Goal: Task Accomplishment & Management: Manage account settings

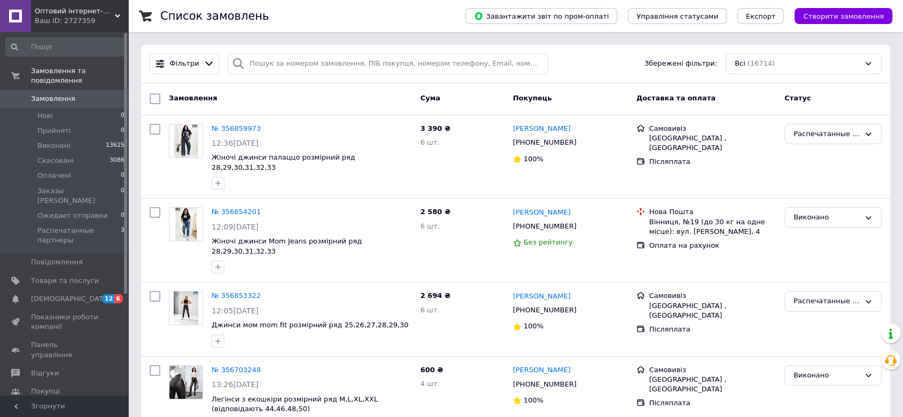
click at [49, 226] on span "Распечатанные партнеры" at bounding box center [78, 235] width 83 height 19
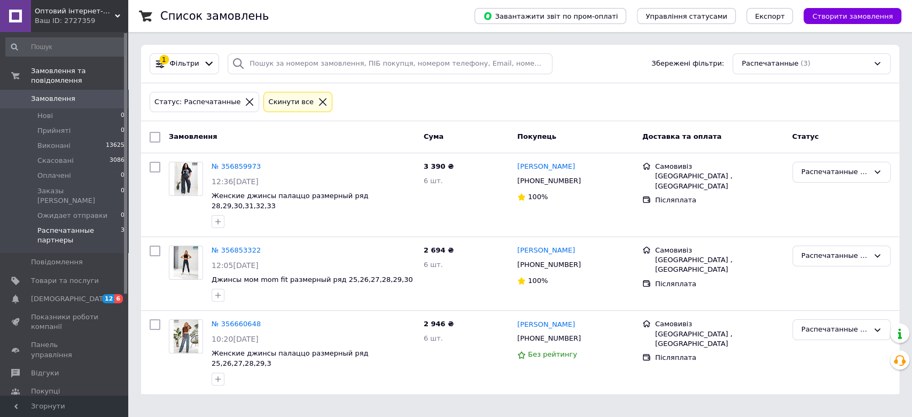
click at [72, 90] on link "Замовлення 0" at bounding box center [65, 99] width 131 height 18
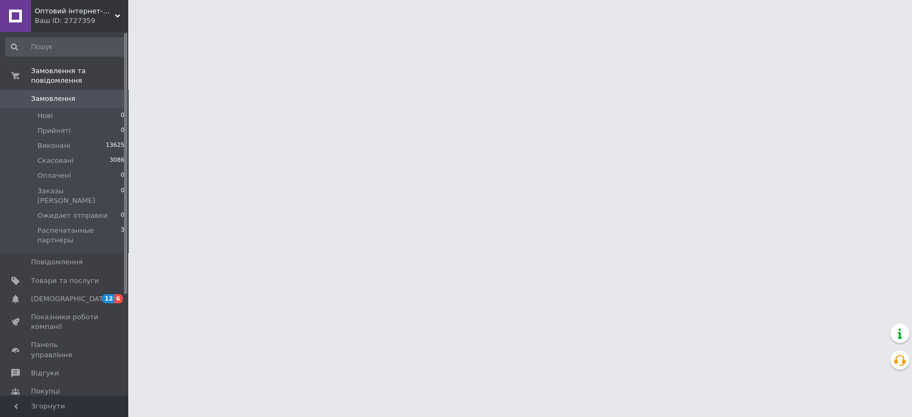
click at [116, 14] on icon at bounding box center [117, 15] width 5 height 5
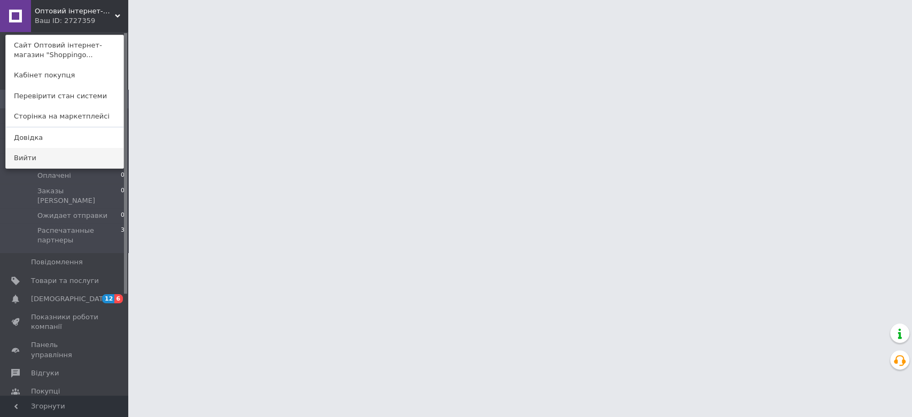
click at [42, 160] on link "Вийти" at bounding box center [65, 158] width 118 height 20
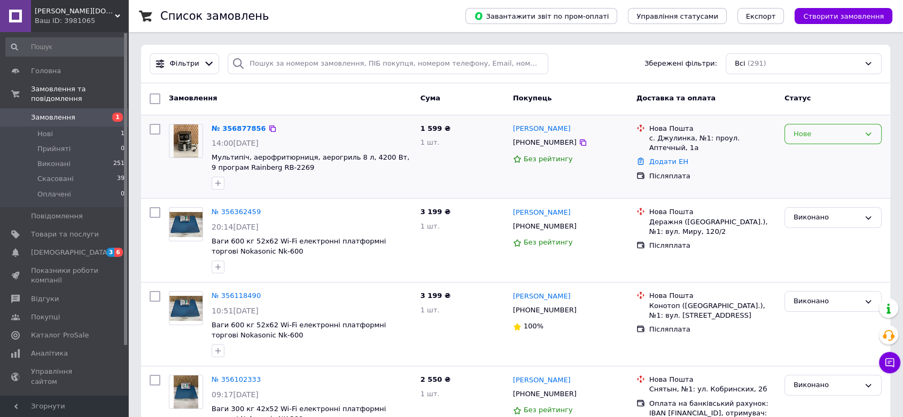
click at [812, 138] on div "Нове" at bounding box center [827, 134] width 66 height 11
click at [812, 158] on li "Прийнято" at bounding box center [833, 156] width 96 height 20
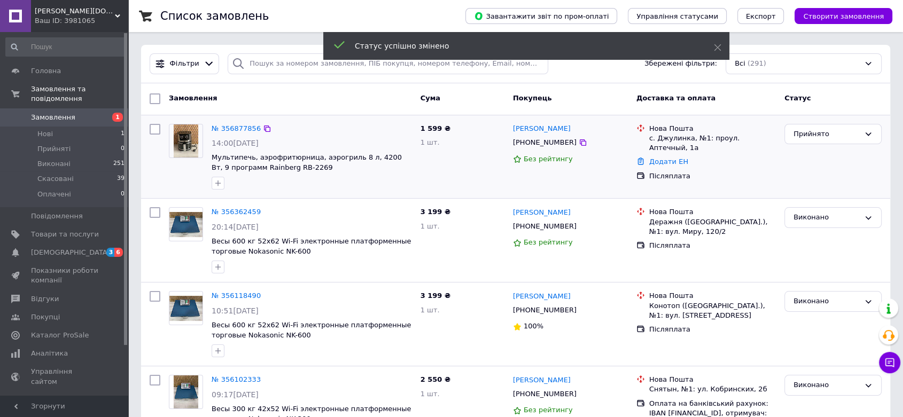
click at [229, 125] on link "№ 356877856" at bounding box center [236, 129] width 49 height 8
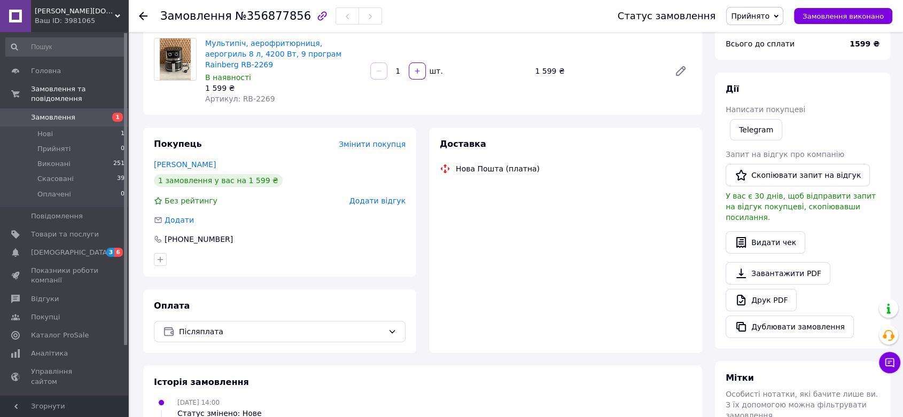
scroll to position [97, 0]
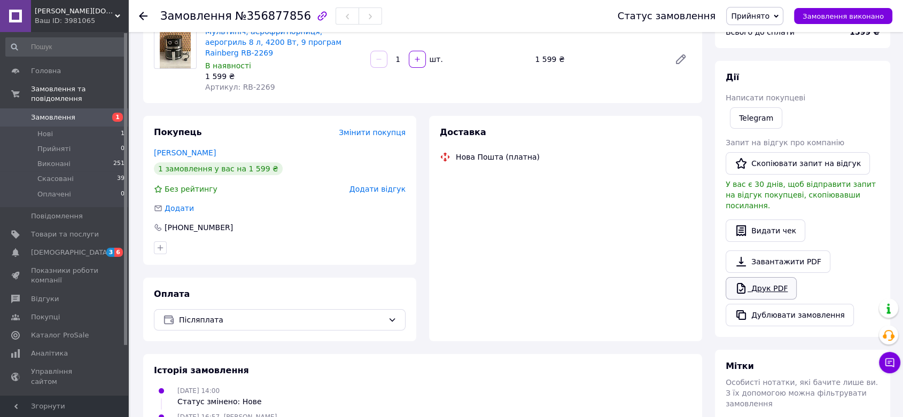
click at [761, 277] on link "Друк PDF" at bounding box center [761, 288] width 71 height 22
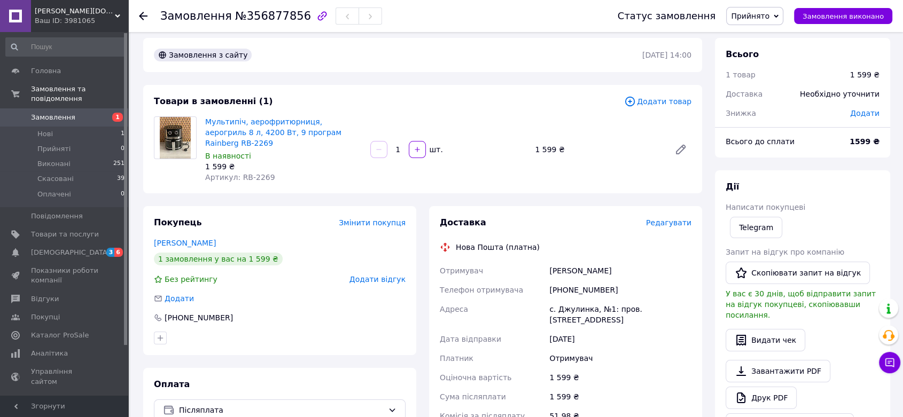
scroll to position [0, 0]
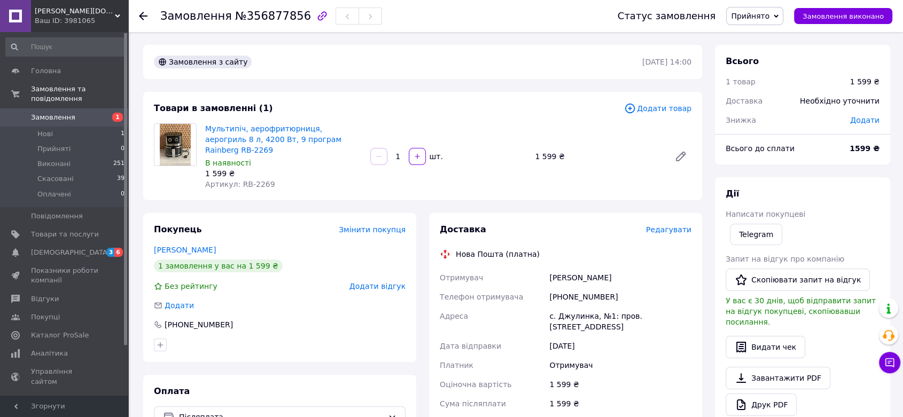
click at [68, 113] on span "Замовлення" at bounding box center [53, 118] width 44 height 10
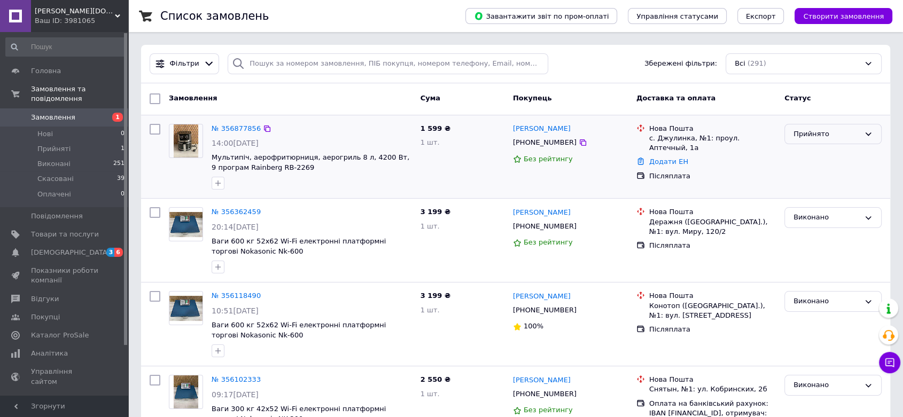
click at [839, 143] on div "Прийнято" at bounding box center [833, 134] width 97 height 21
click at [832, 157] on li "Виконано" at bounding box center [833, 156] width 96 height 20
click at [124, 14] on div "[PERSON_NAME][DOMAIN_NAME] Ваш ID: 3981065" at bounding box center [79, 16] width 97 height 32
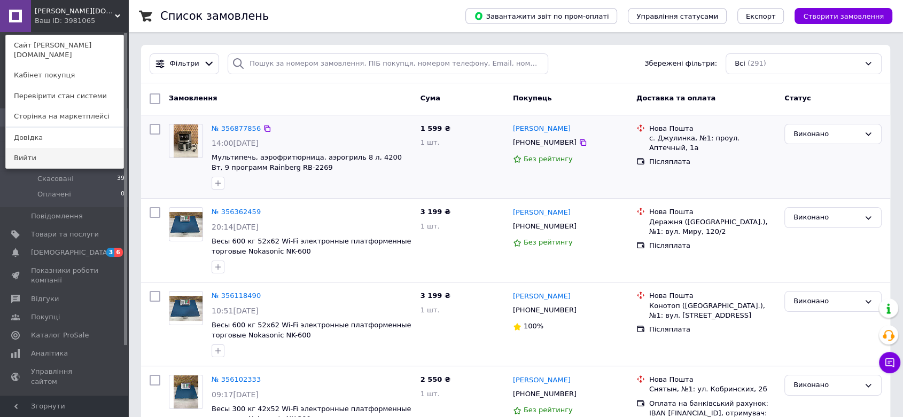
click at [53, 148] on link "Вийти" at bounding box center [65, 158] width 118 height 20
